Goal: Information Seeking & Learning: Learn about a topic

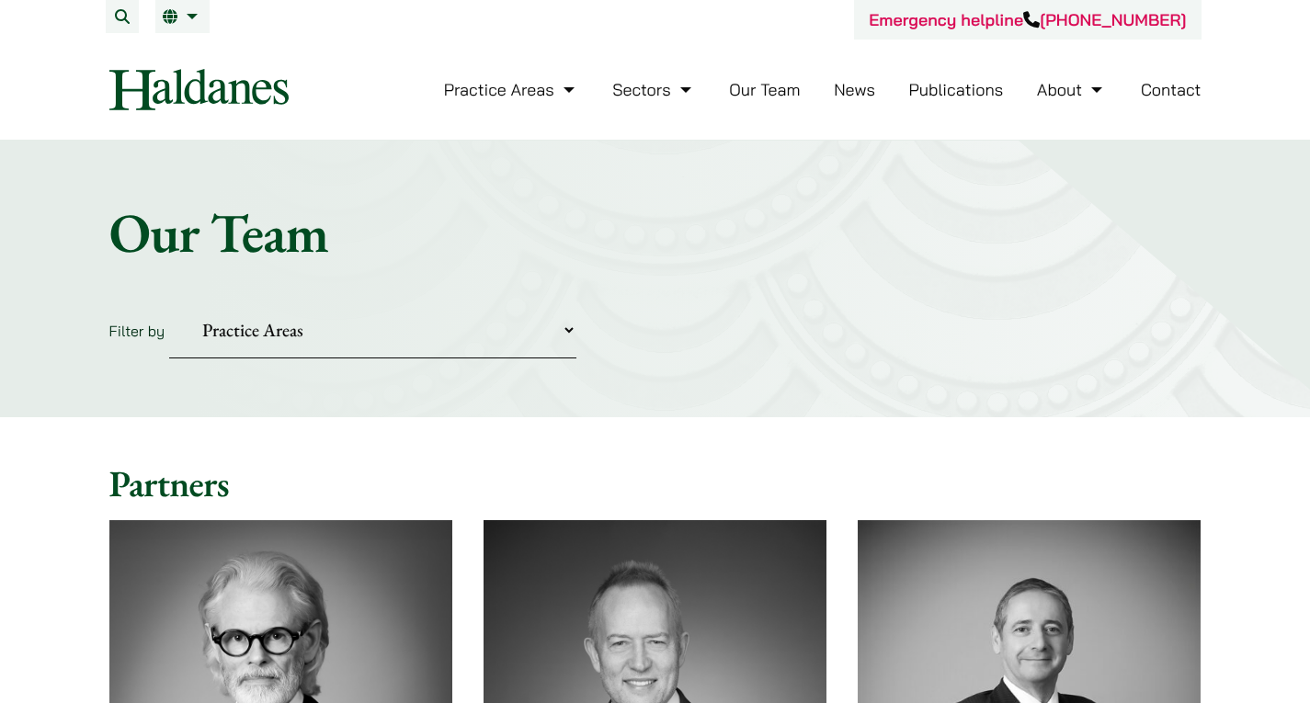
click at [1055, 82] on link "About" at bounding box center [1072, 89] width 70 height 21
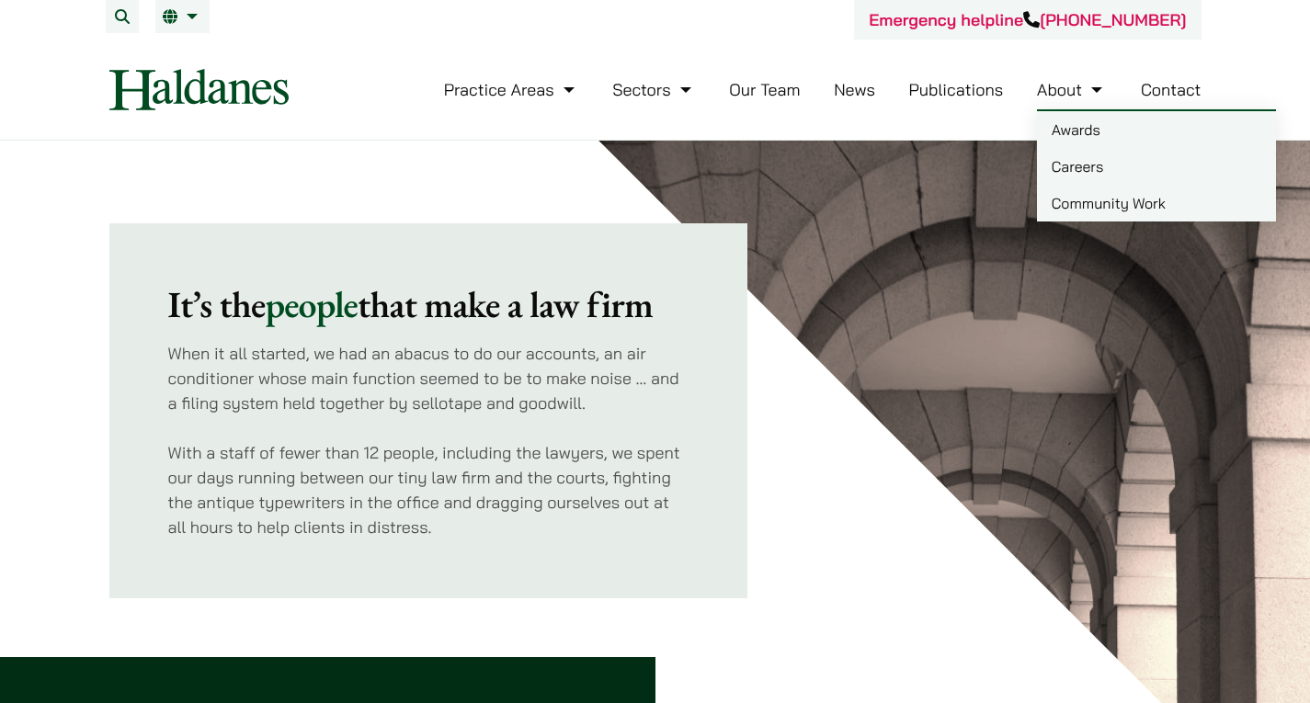
click at [1072, 165] on link "Careers" at bounding box center [1156, 166] width 239 height 37
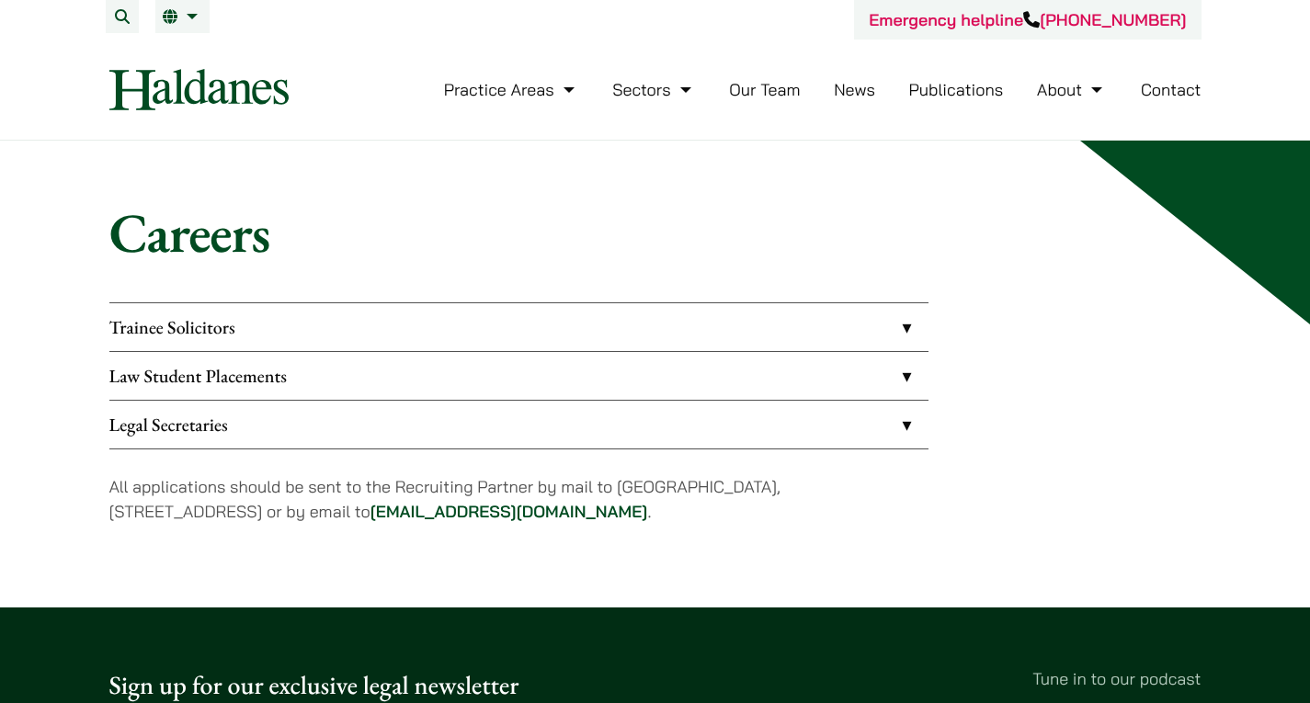
click at [488, 373] on link "Law Student Placements" at bounding box center [518, 376] width 819 height 48
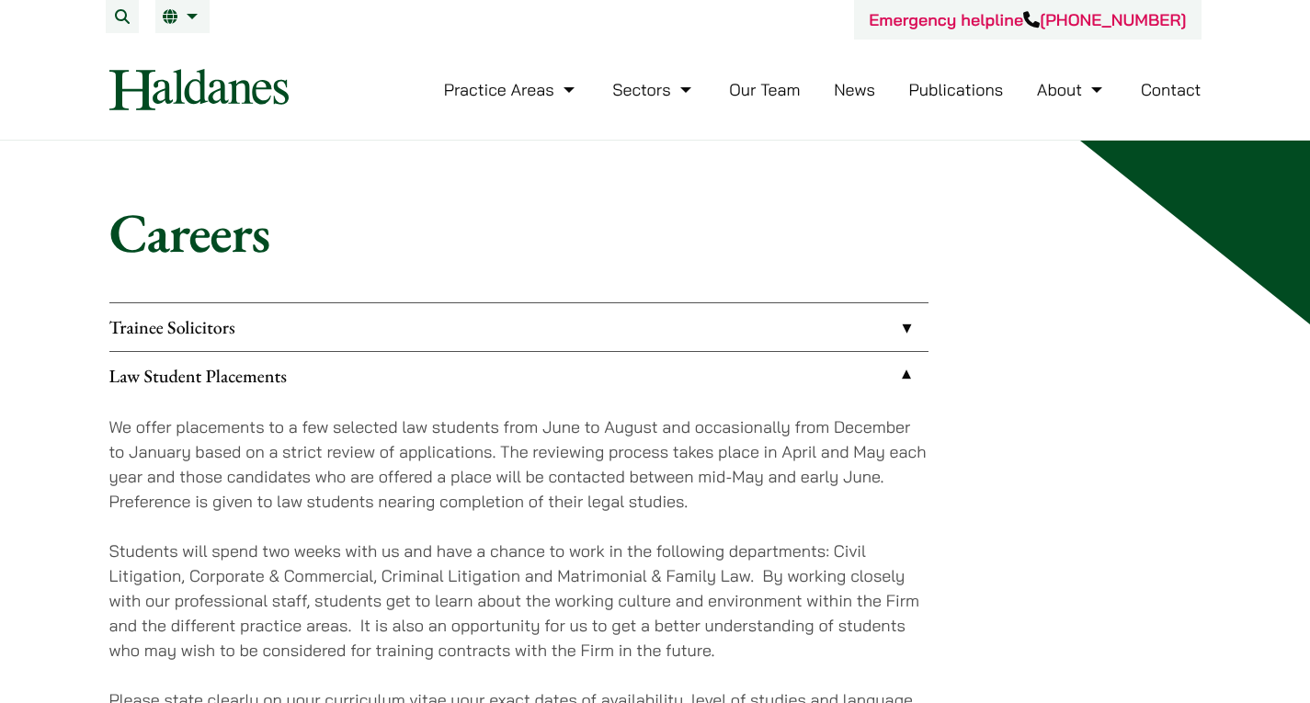
click at [541, 337] on link "Trainee Solicitors" at bounding box center [518, 327] width 819 height 48
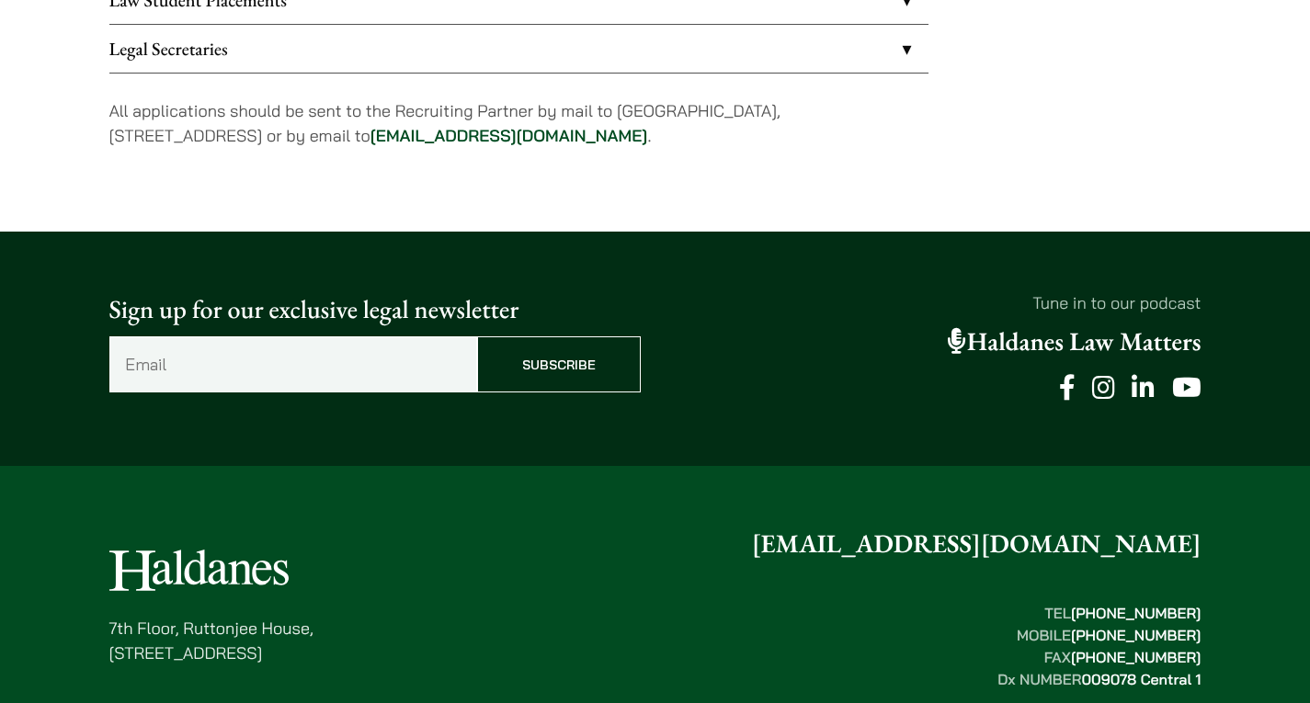
scroll to position [997, 0]
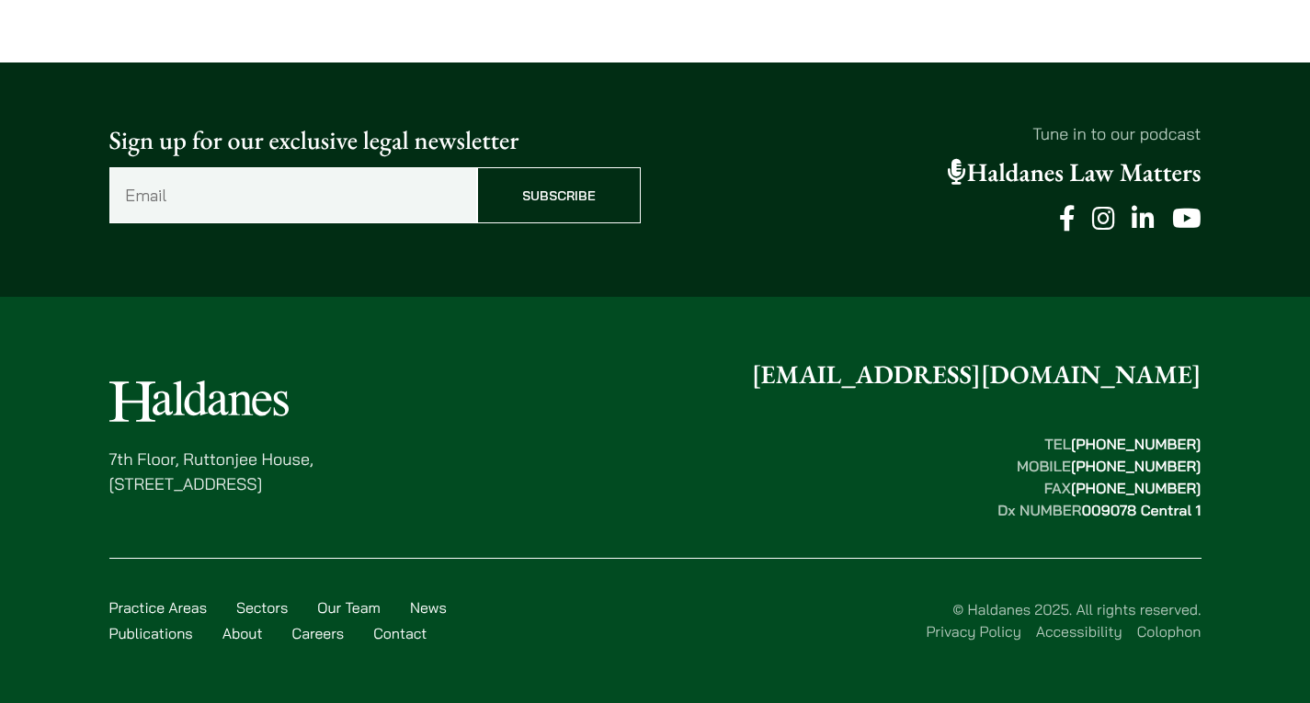
click at [570, 193] on input "Subscribe" at bounding box center [559, 195] width 164 height 56
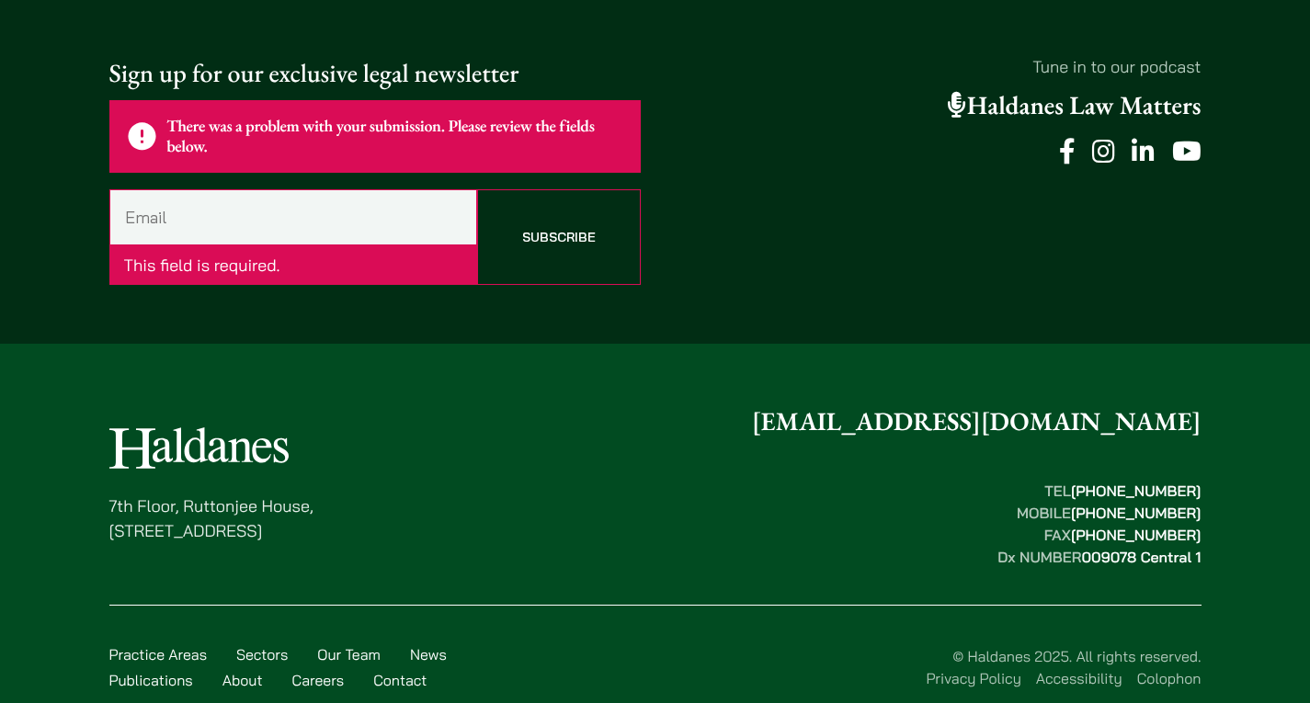
scroll to position [1072, 0]
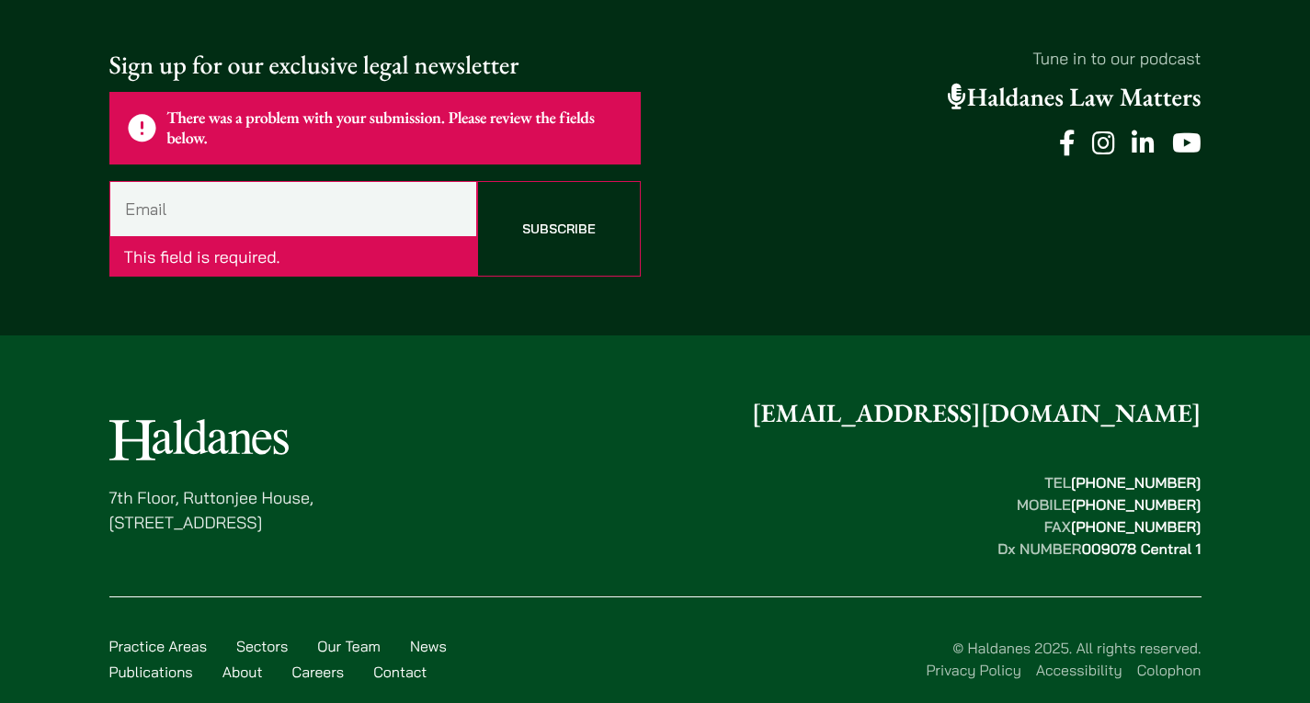
click at [723, 367] on footer "7th Floor, Ruttonjee House, 11 Duddell Street, Central, Hong Kong enquiries@hal…" at bounding box center [655, 539] width 1310 height 406
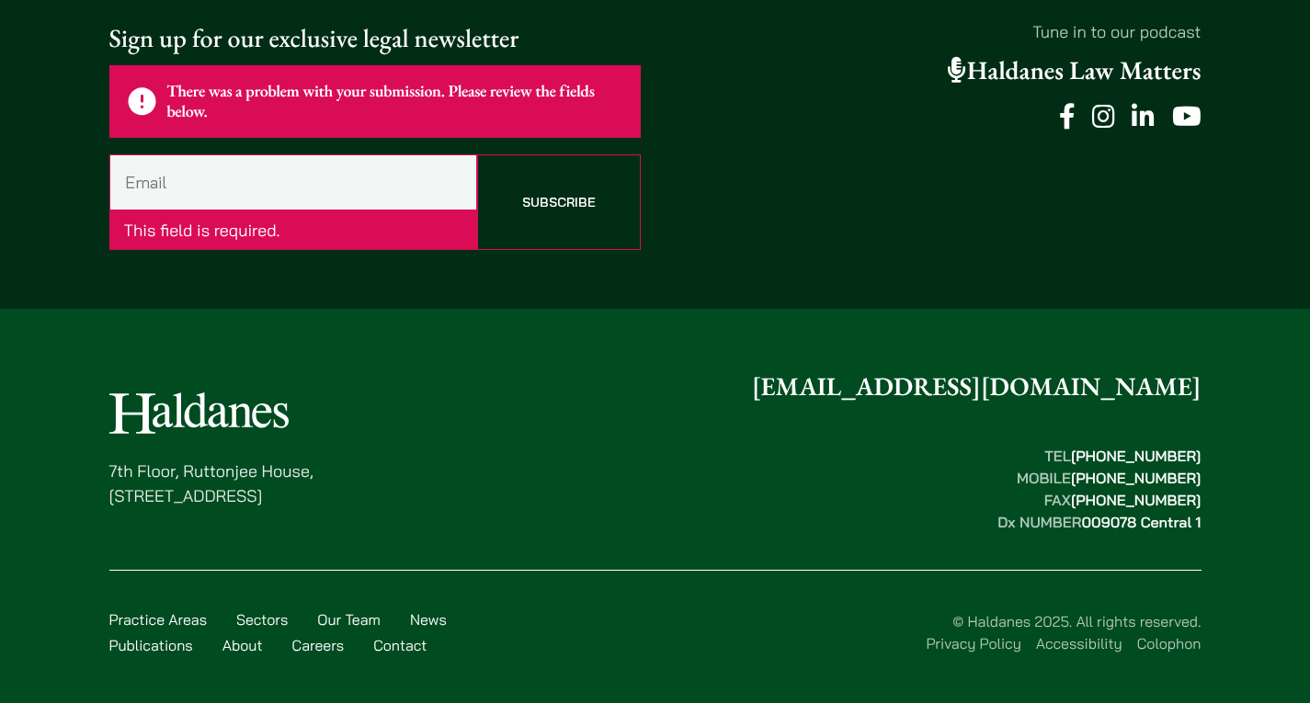
scroll to position [1111, 0]
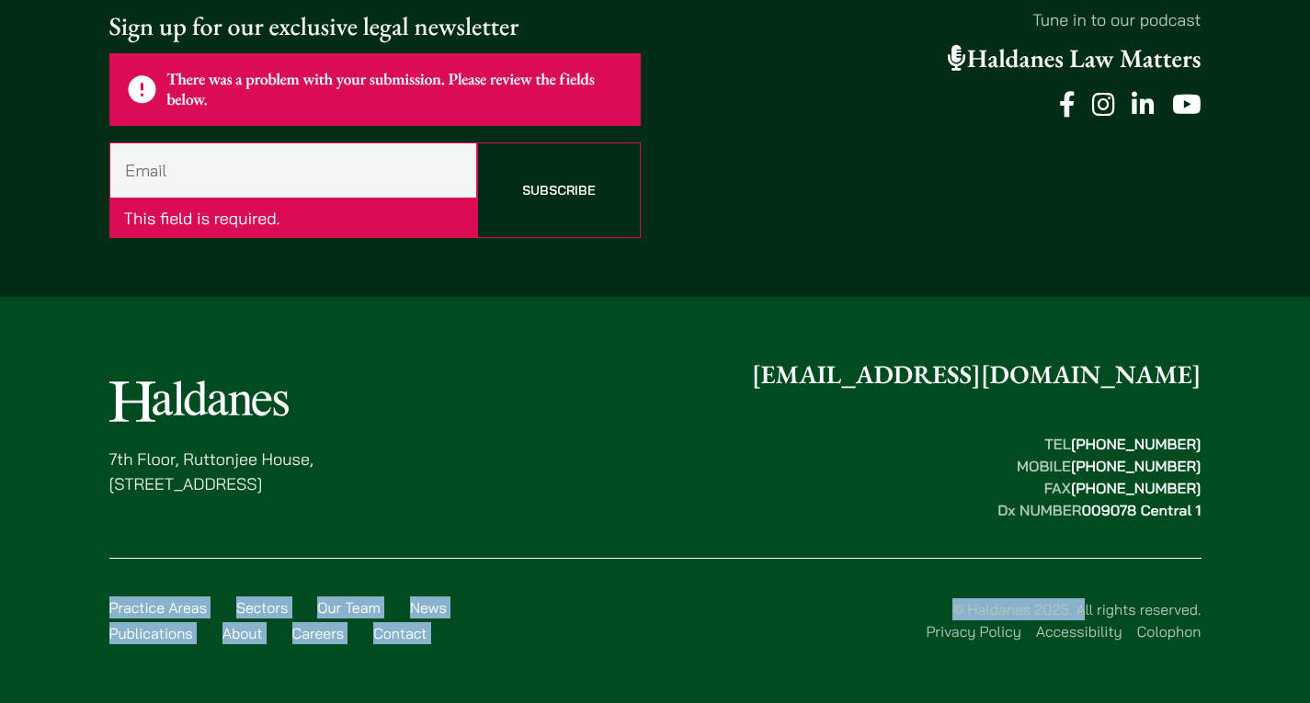
drag, startPoint x: 1223, startPoint y: 516, endPoint x: 960, endPoint y: 524, distance: 263.1
click at [960, 524] on div "7th Floor, Ruttonjee House, 11 Duddell Street, Central, Hong Kong enquiries@hal…" at bounding box center [655, 508] width 1158 height 304
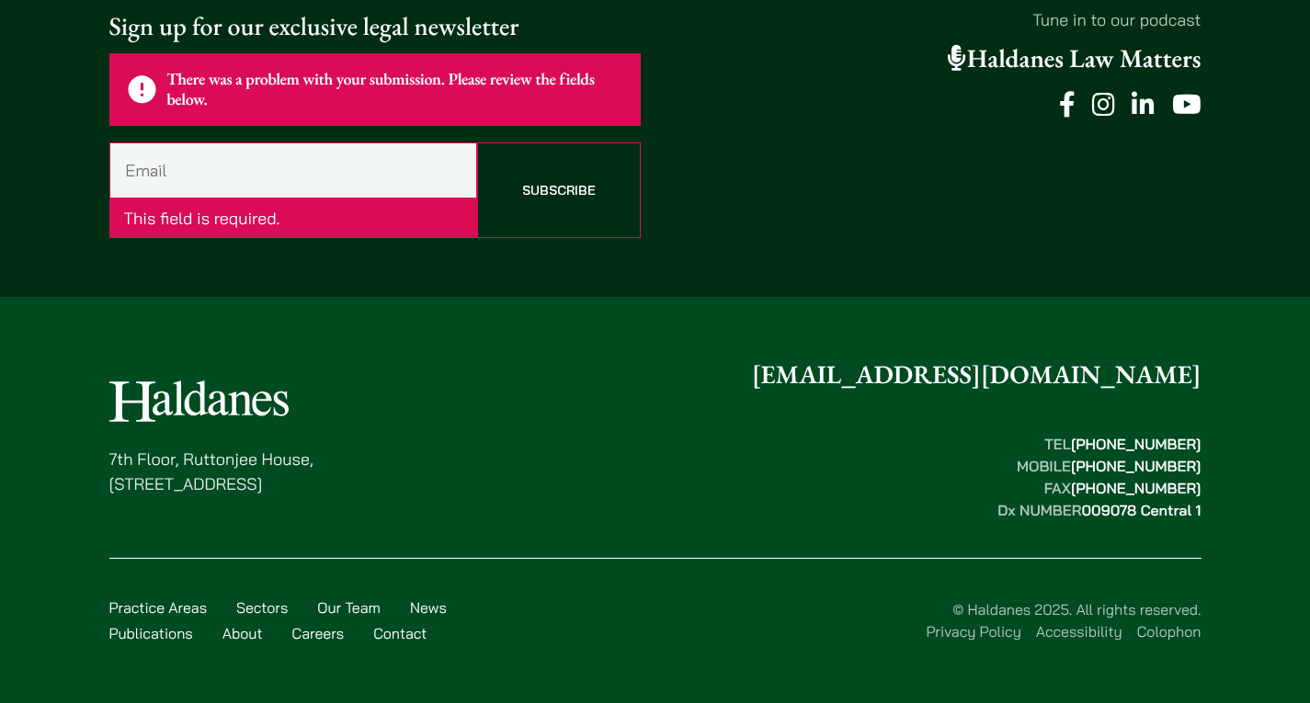
click at [760, 496] on div "7th Floor, Ruttonjee House, 11 Duddell Street, Central, Hong Kong enquiries@hal…" at bounding box center [655, 438] width 1092 height 165
